Goal: Information Seeking & Learning: Learn about a topic

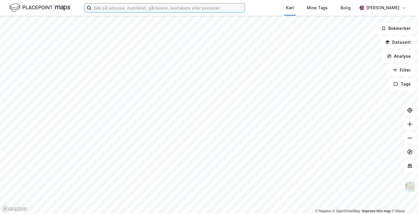
click at [172, 6] on input at bounding box center [167, 7] width 153 height 9
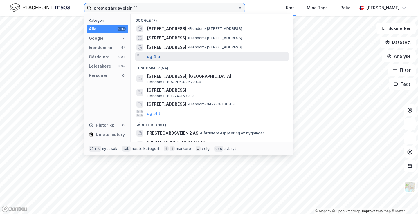
type input "prestegårdsveieln 11"
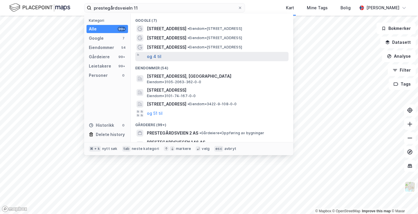
click at [150, 59] on button "og 4 til" at bounding box center [154, 56] width 15 height 7
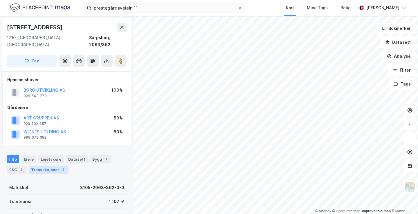
click at [53, 166] on div "Transaksjoner 4" at bounding box center [49, 170] width 40 height 8
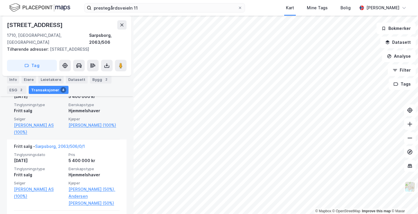
scroll to position [203, 0]
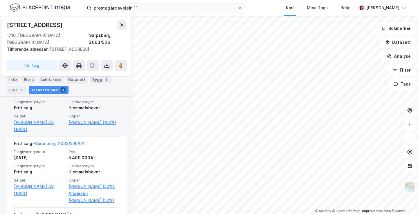
click at [104, 117] on div "Fritt salg - [GEOGRAPHIC_DATA], 2063/506/0/2 Tinglysningsdato [DATE] Pris 5 400…" at bounding box center [67, 105] width 106 height 64
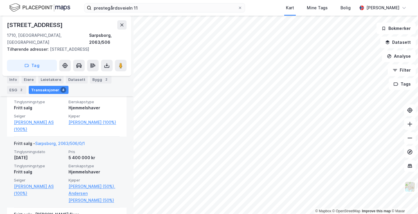
click at [104, 137] on div "Fritt salg - [GEOGRAPHIC_DATA], 2063/506/0/1 Tinglysningsdato [DATE] Pris 5 400…" at bounding box center [67, 172] width 106 height 71
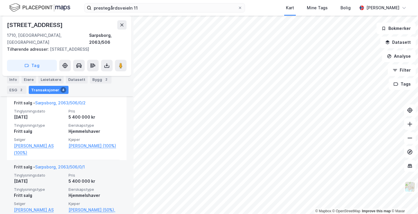
scroll to position [179, 0]
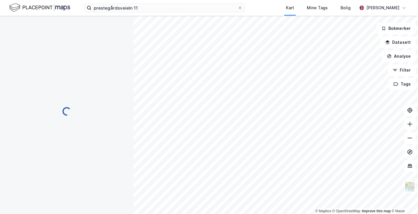
scroll to position [66, 0]
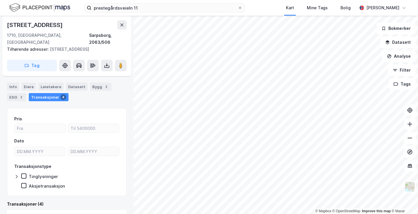
scroll to position [59, 0]
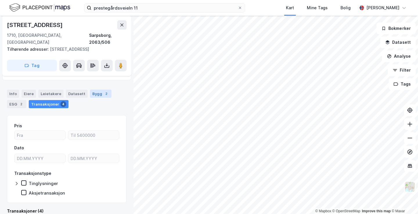
click at [95, 90] on div "Bygg 2" at bounding box center [100, 94] width 21 height 8
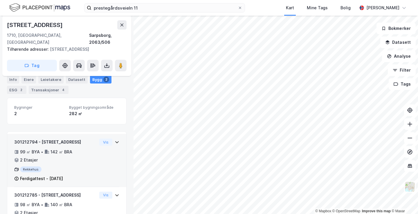
scroll to position [79, 0]
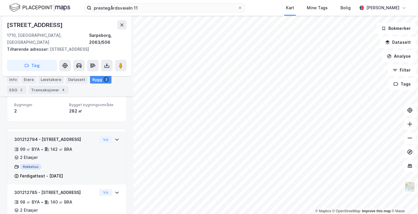
click at [116, 137] on icon at bounding box center [117, 139] width 5 height 5
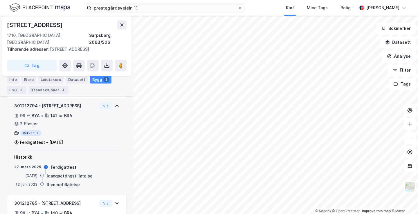
scroll to position [99, 0]
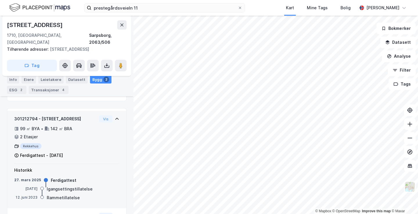
click at [118, 117] on icon at bounding box center [117, 119] width 5 height 5
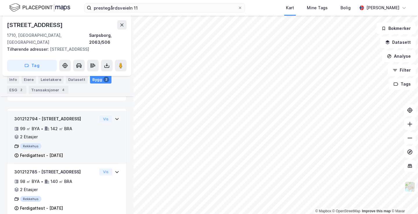
click at [118, 118] on icon at bounding box center [116, 119] width 3 height 2
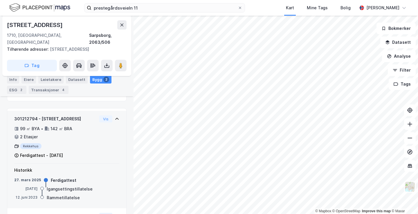
click at [118, 117] on icon at bounding box center [117, 119] width 5 height 5
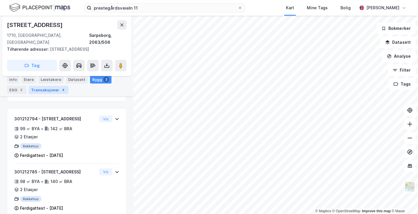
click at [60, 90] on div "4" at bounding box center [63, 90] width 6 height 6
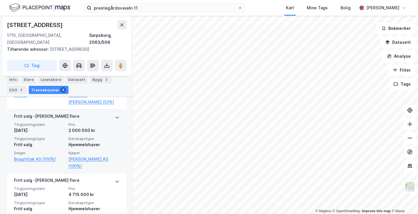
scroll to position [301, 0]
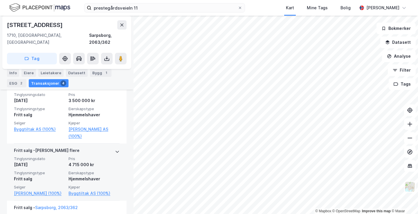
scroll to position [90, 0]
